Goal: Task Accomplishment & Management: Manage account settings

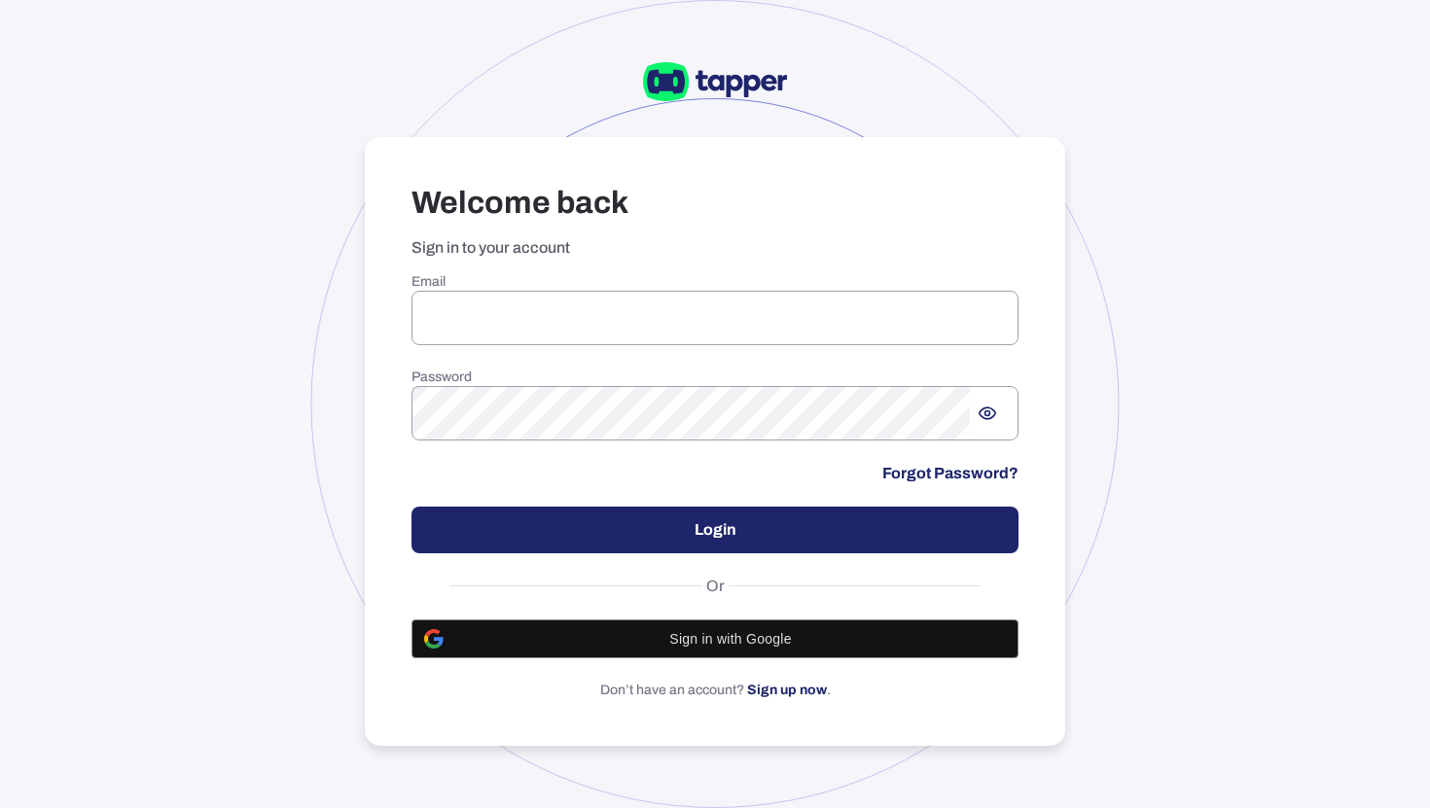
click at [526, 346] on div "Email ​ Password ​ Forgot Password? Login Or Sign in with Google Don’t have an …" at bounding box center [714, 486] width 607 height 426
click at [534, 328] on input "email" at bounding box center [714, 318] width 607 height 54
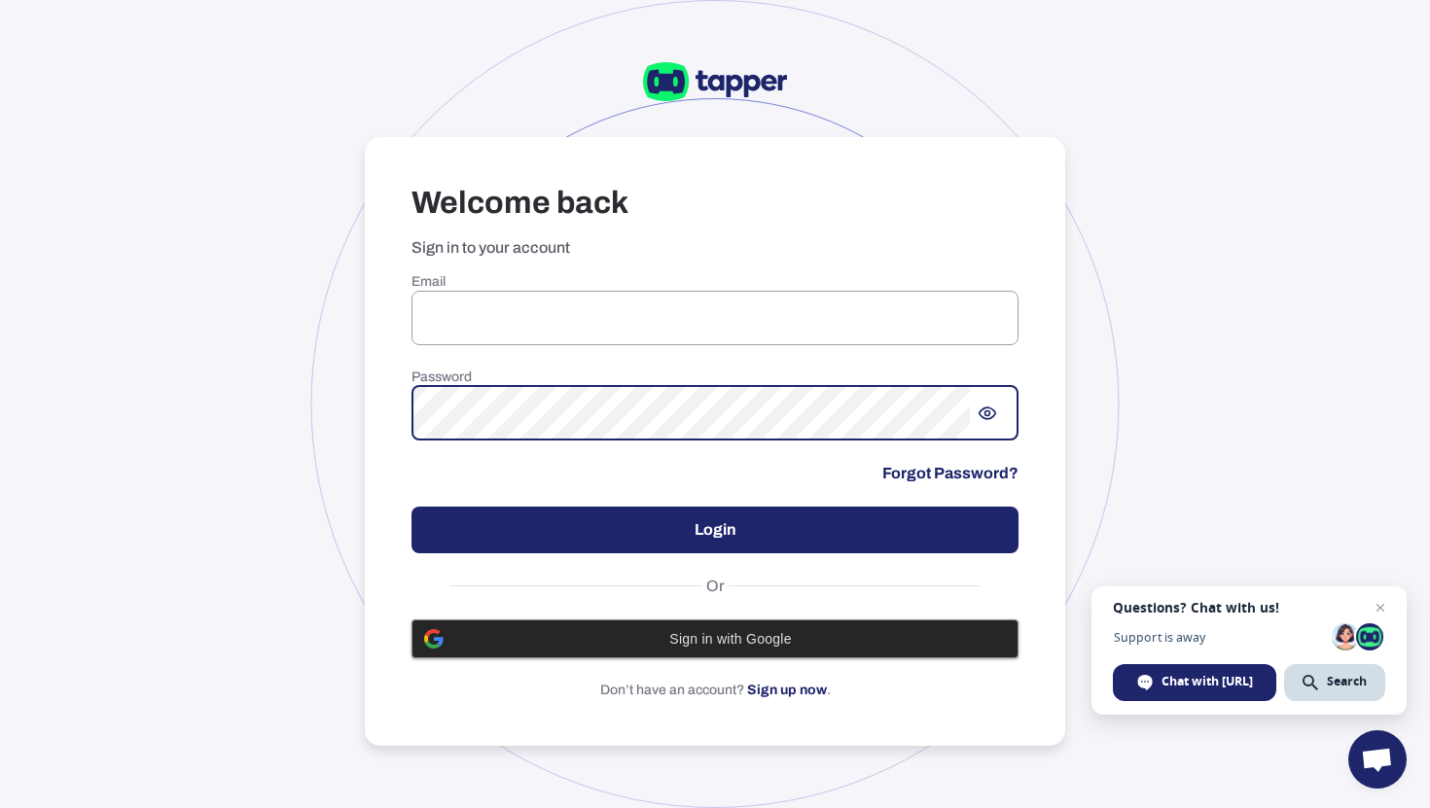
click at [728, 646] on span "Sign in with Google" at bounding box center [730, 639] width 550 height 16
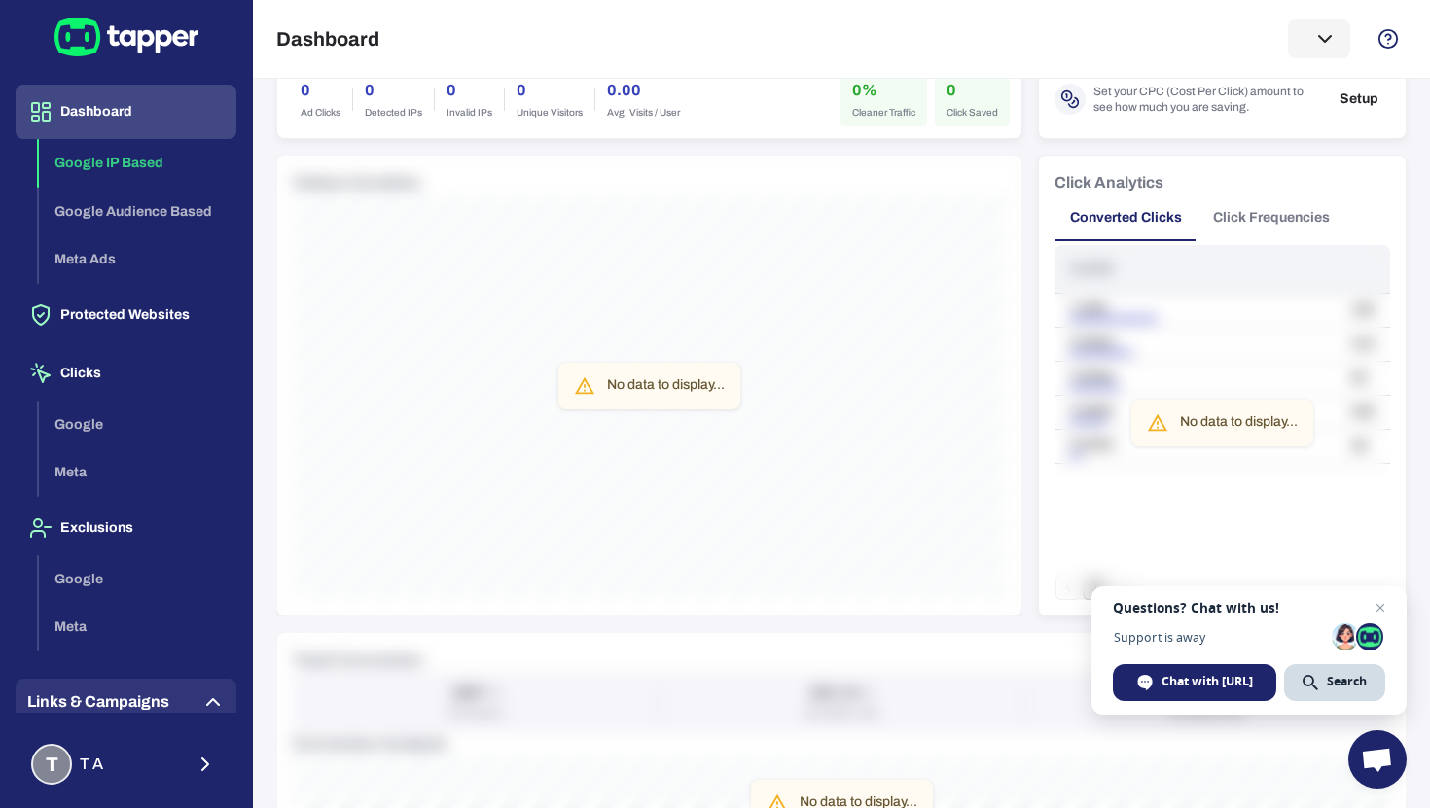
scroll to position [134, 0]
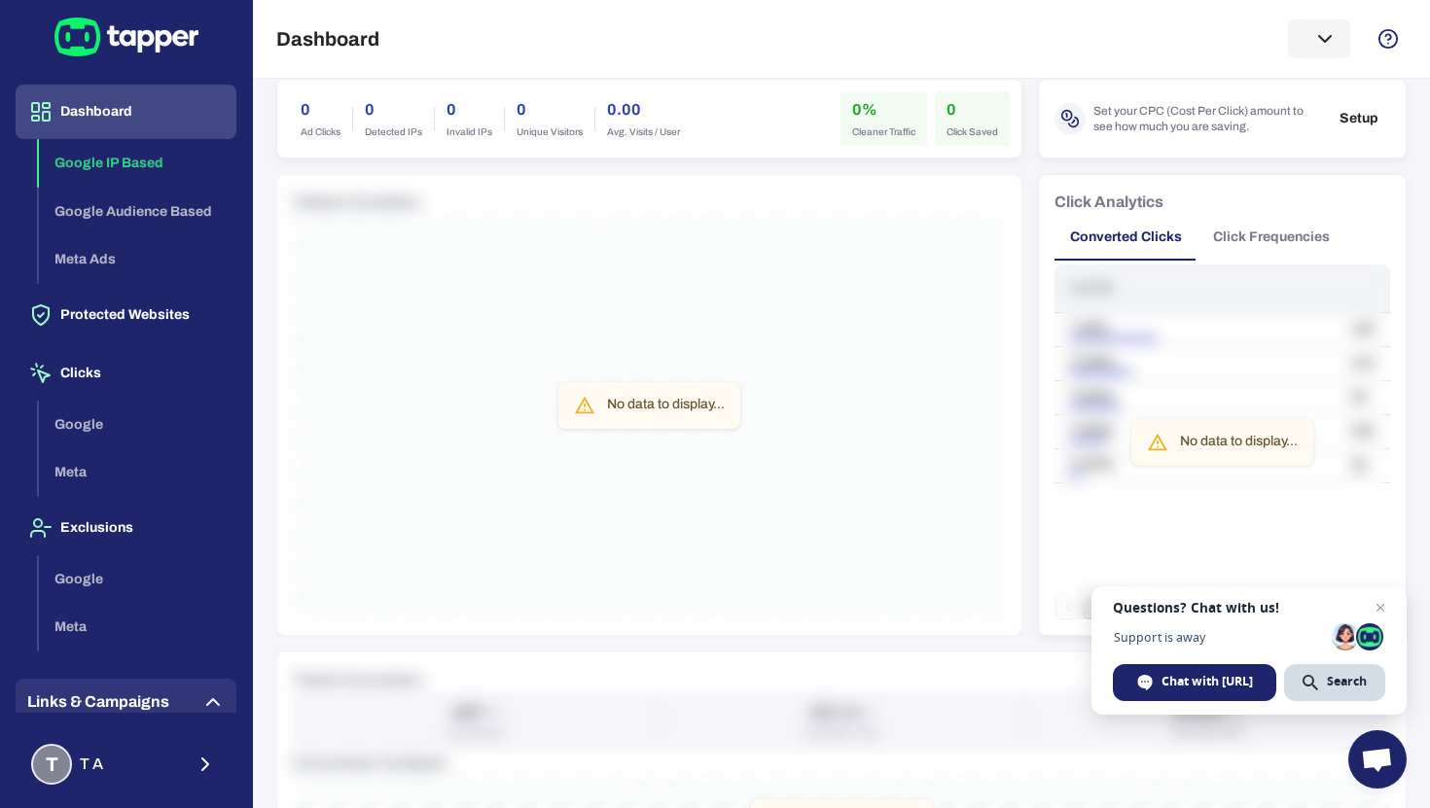
click at [106, 174] on div "Google IP Based Google Audience Based Meta Ads" at bounding box center [137, 211] width 197 height 145
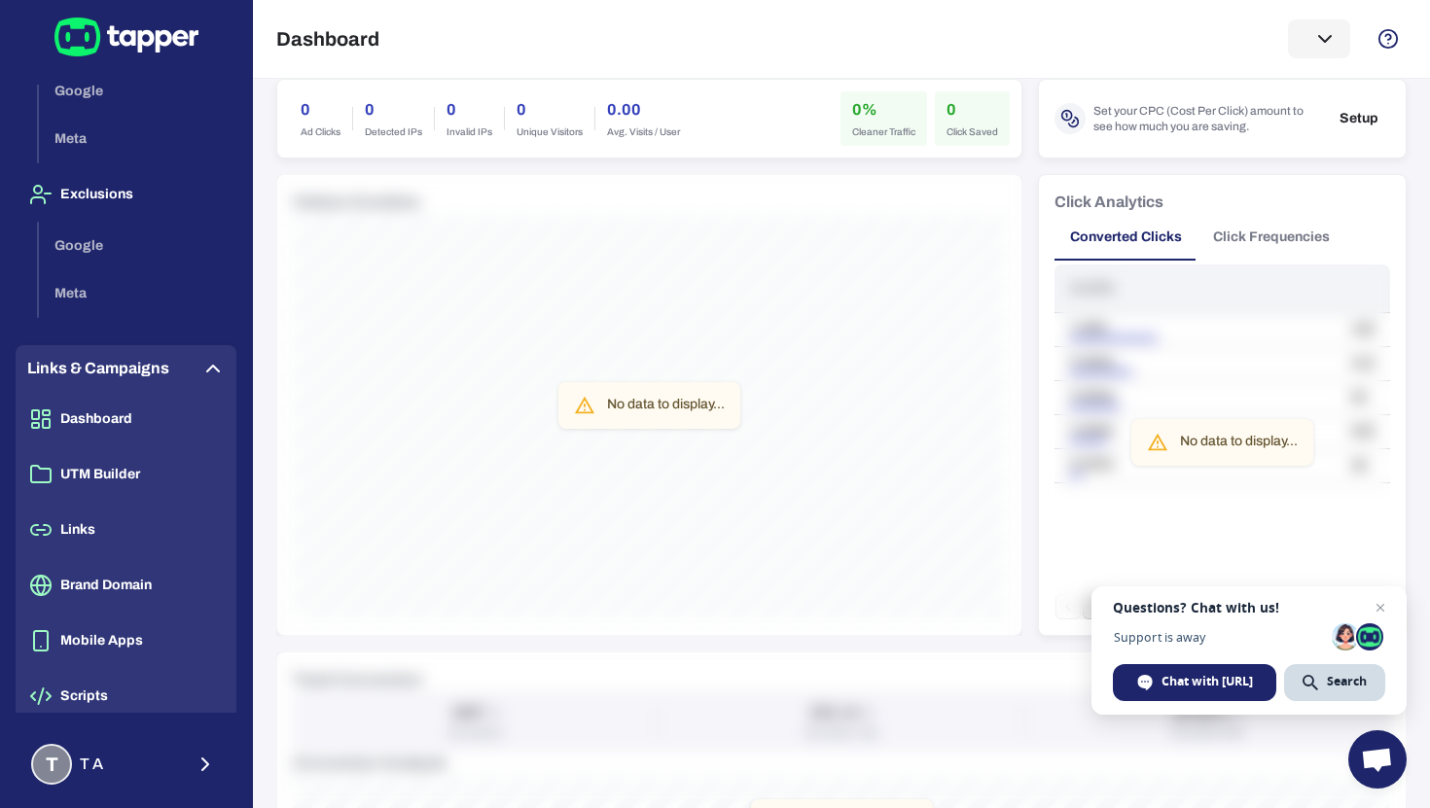
scroll to position [383, 0]
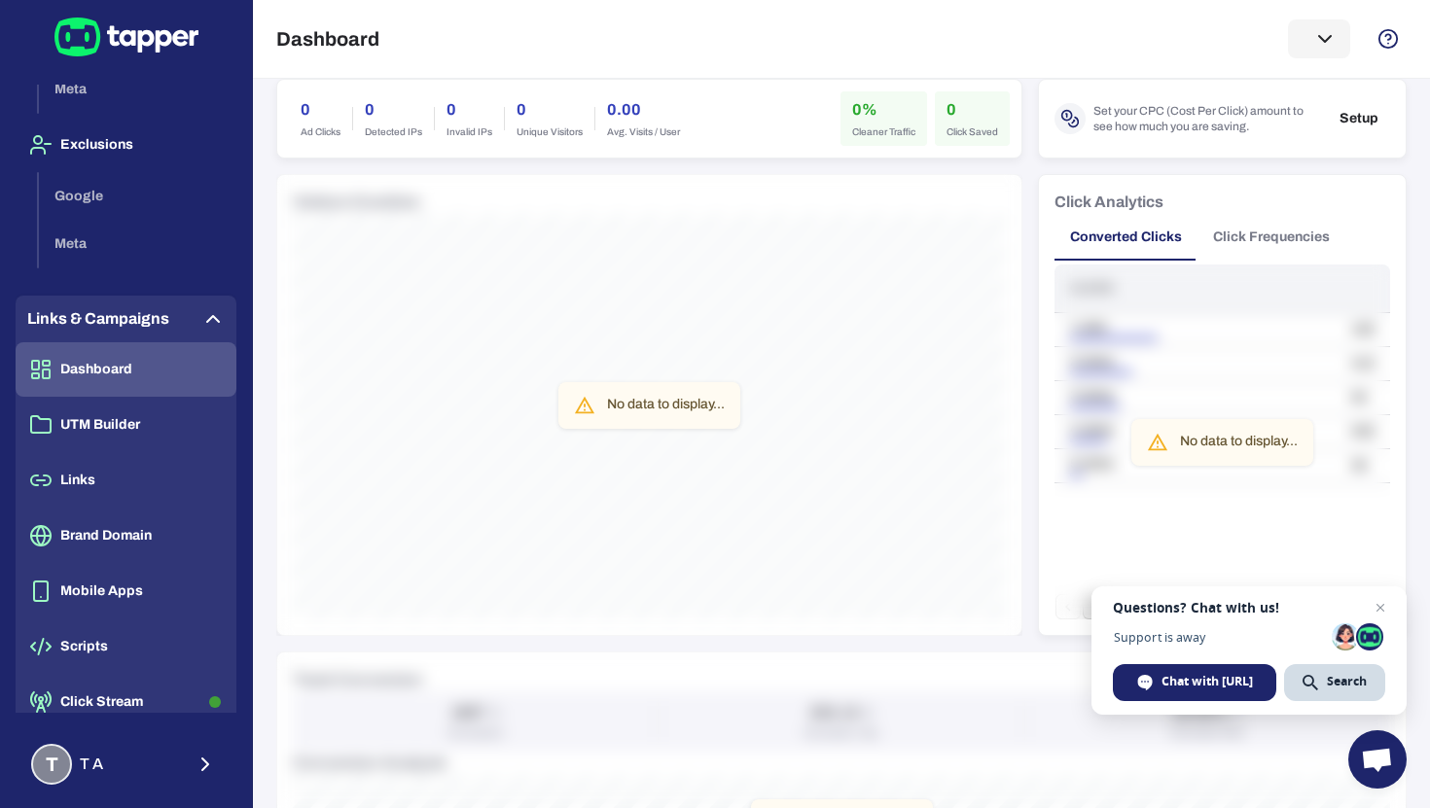
click at [110, 370] on button "Dashboard" at bounding box center [126, 369] width 221 height 54
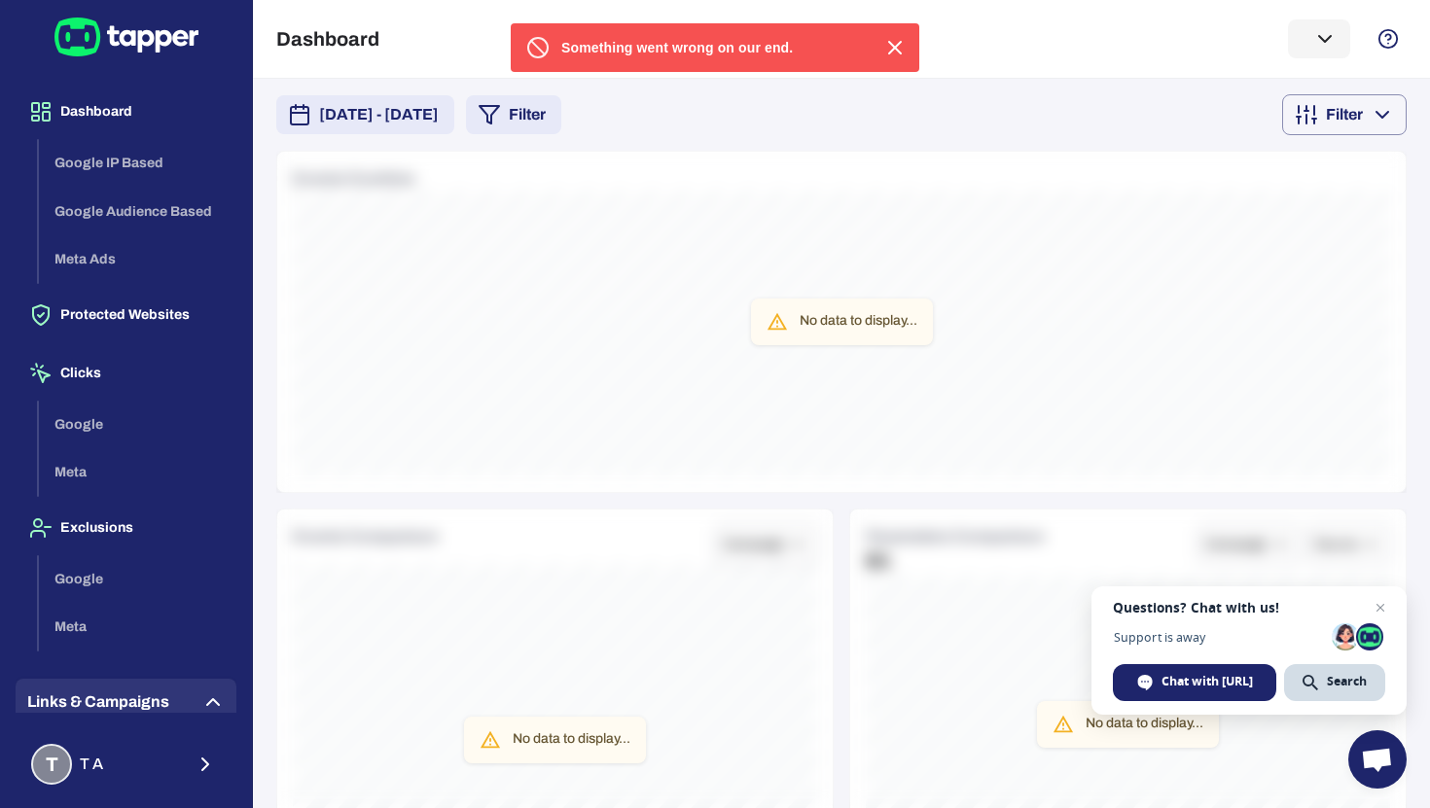
click at [893, 53] on icon "button" at bounding box center [894, 47] width 23 height 23
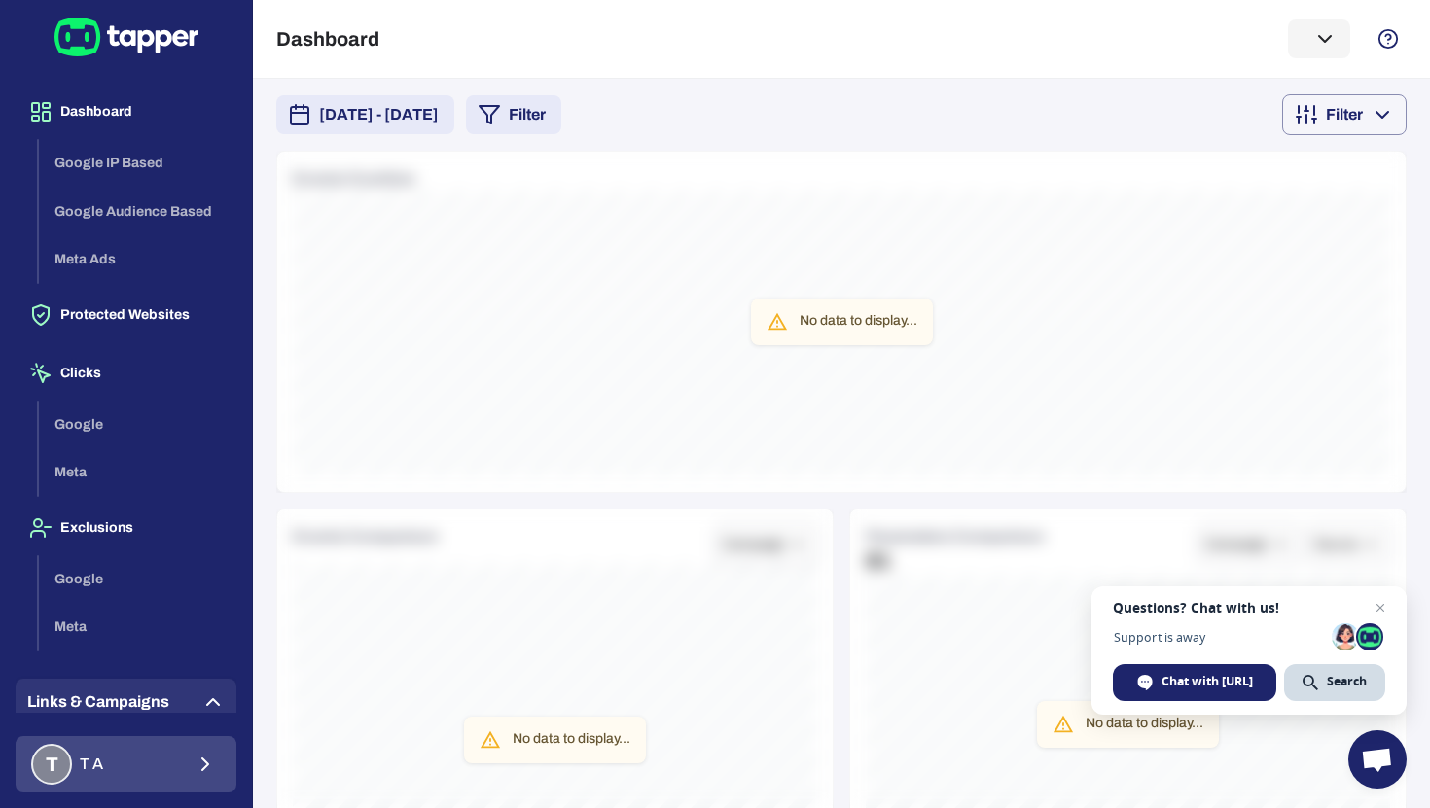
click at [200, 750] on button "T T A" at bounding box center [126, 764] width 221 height 56
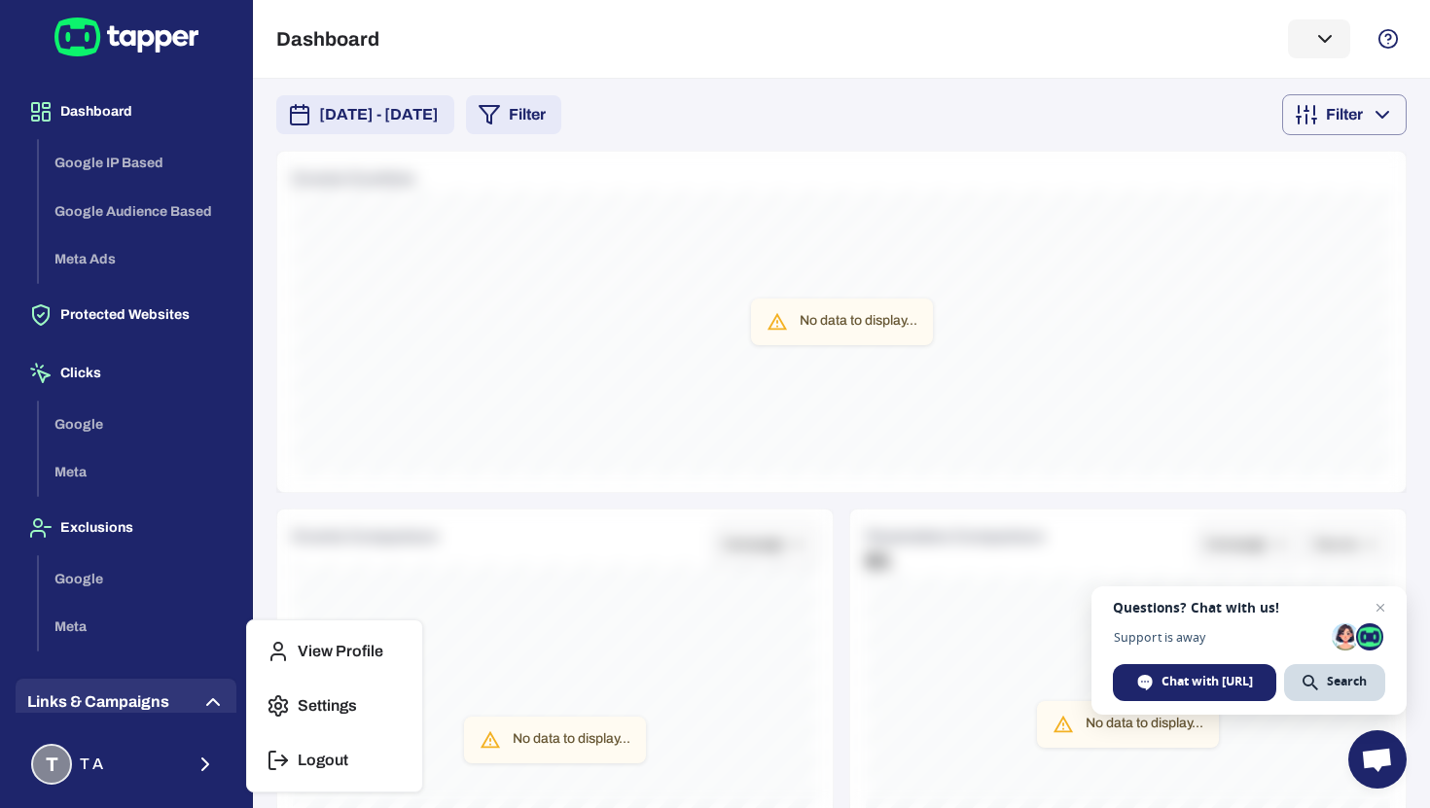
click at [335, 702] on p "Settings" at bounding box center [327, 705] width 59 height 19
